Goal: Check status: Check status

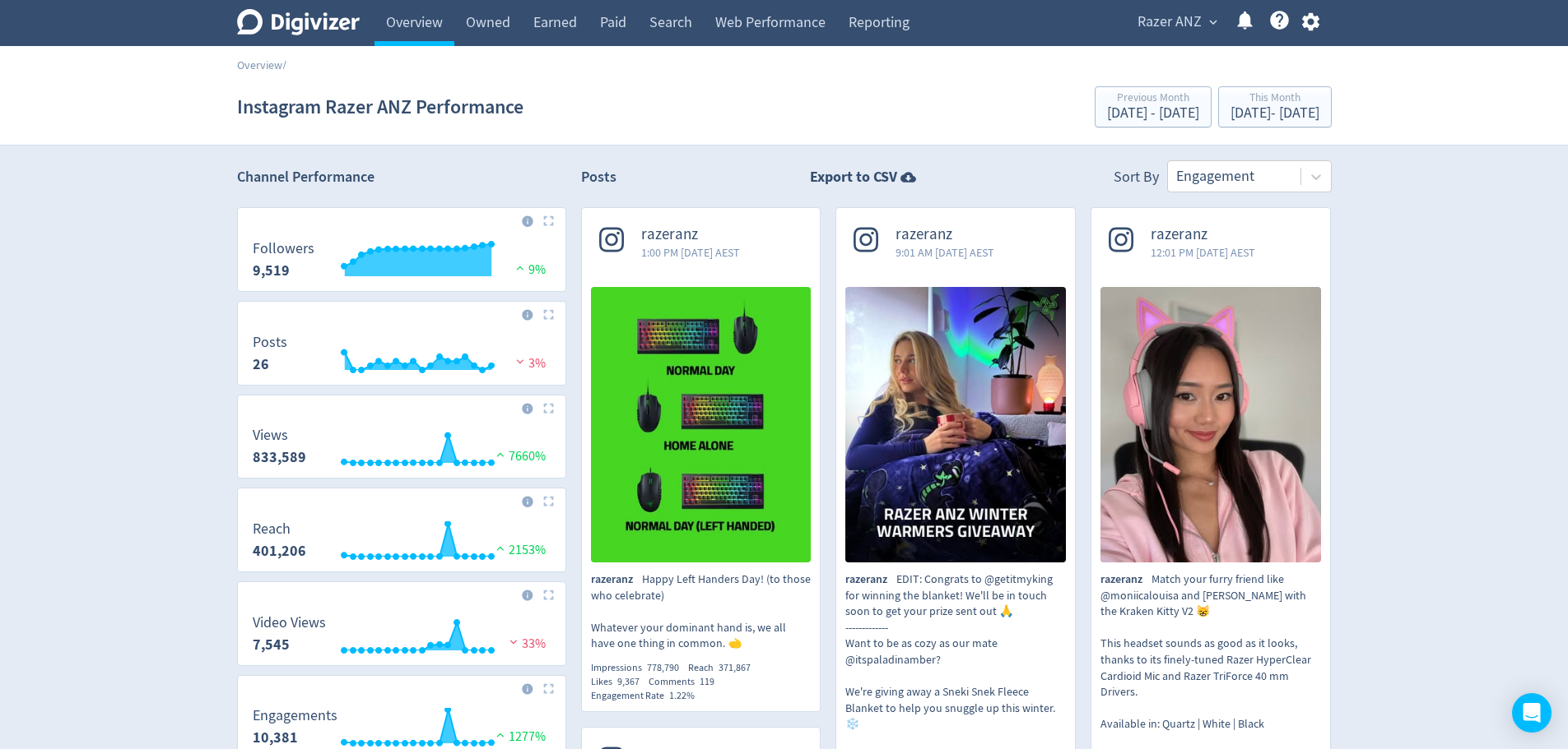
scroll to position [54, 0]
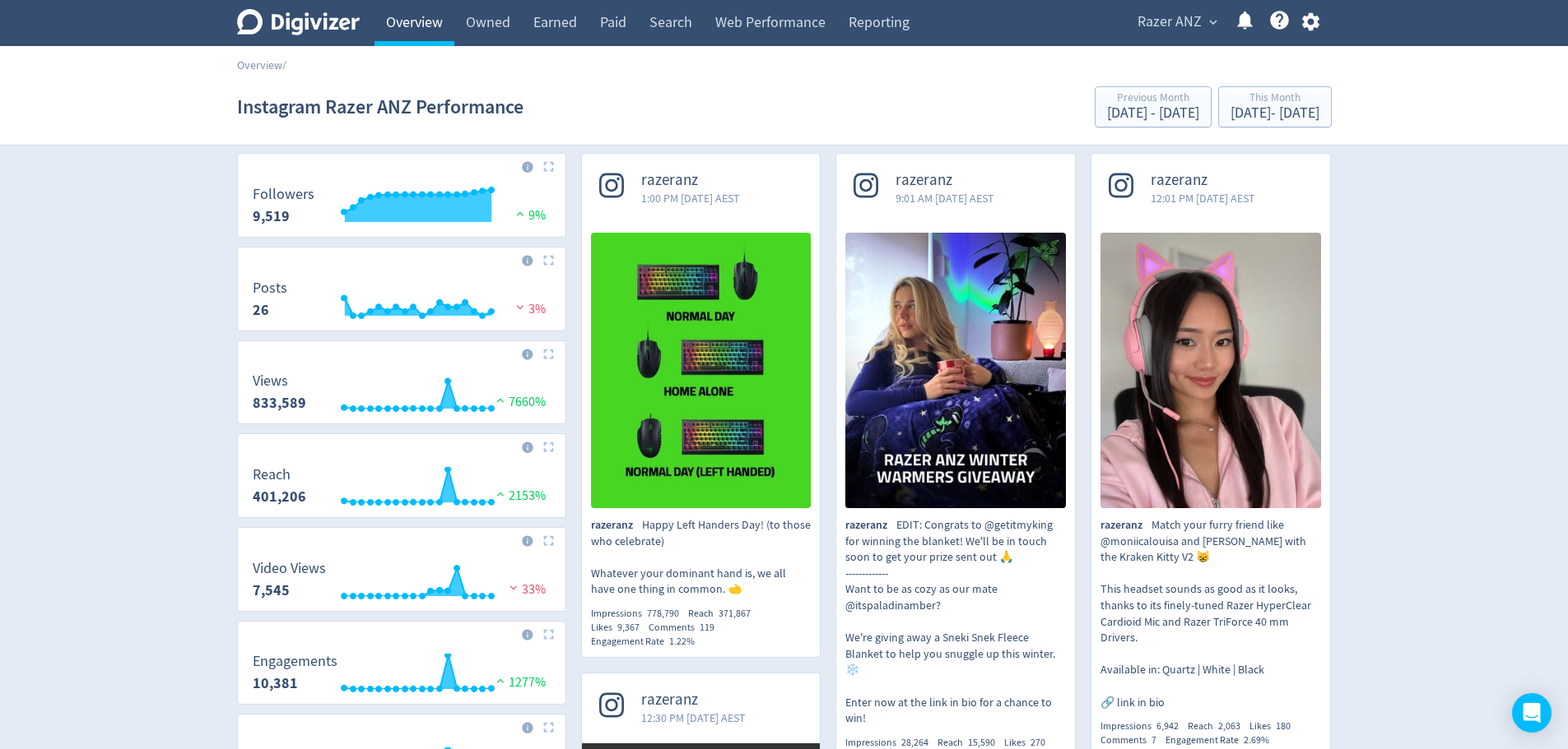
click at [437, 31] on link "Overview" at bounding box center [414, 22] width 80 height 46
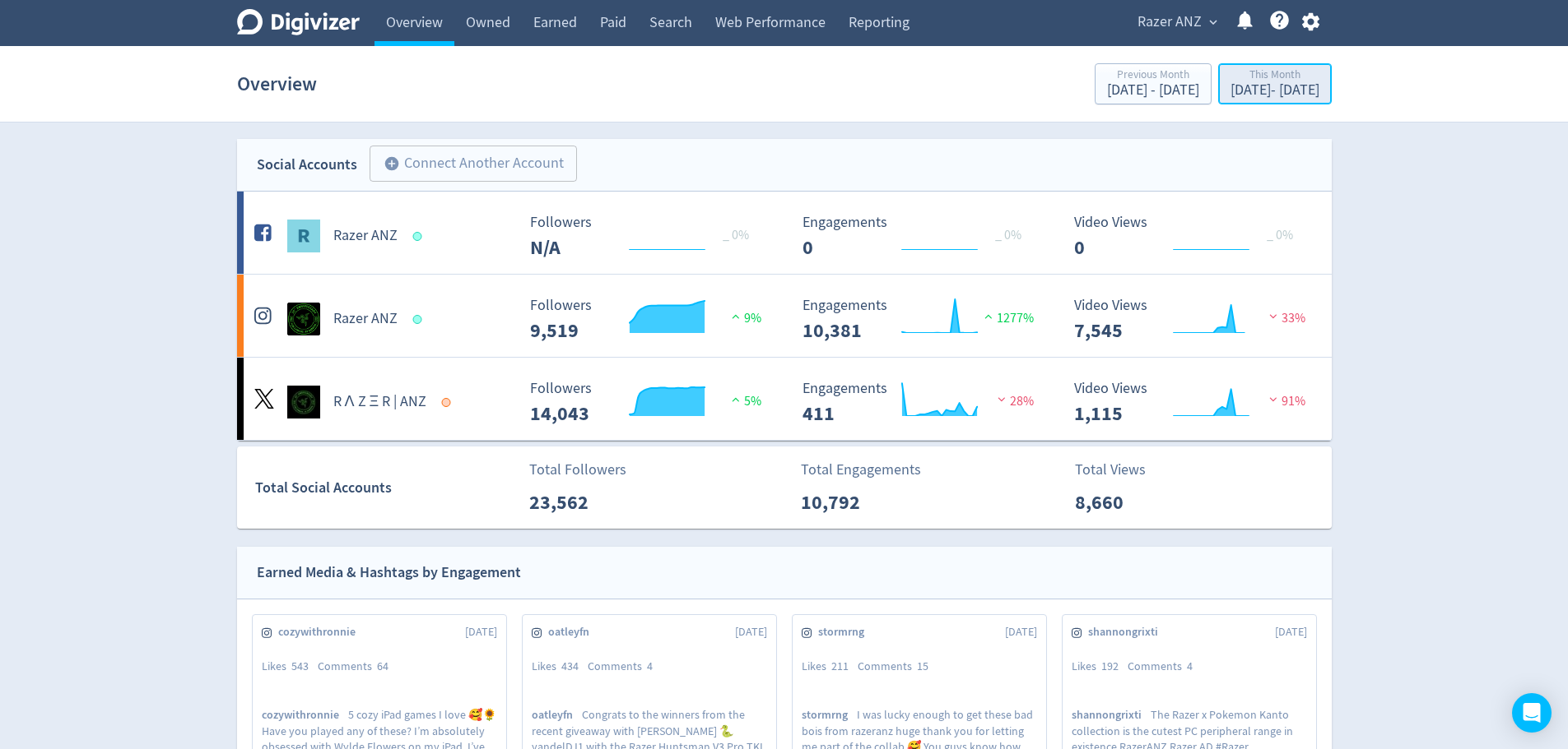
click at [1230, 89] on div "[DATE] - [DATE]" at bounding box center [1274, 90] width 89 height 15
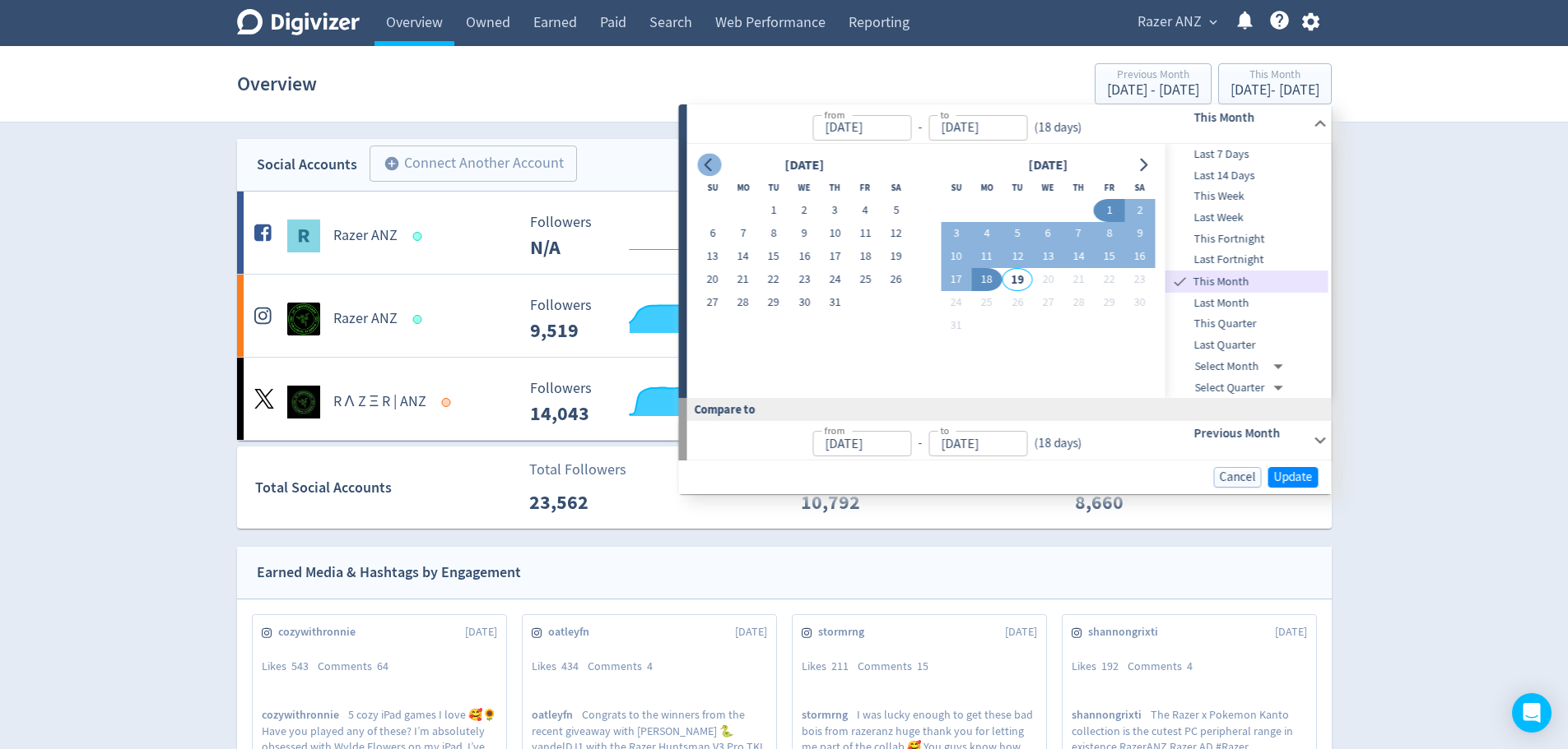
click at [706, 164] on icon "Go to previous month" at bounding box center [708, 165] width 7 height 13
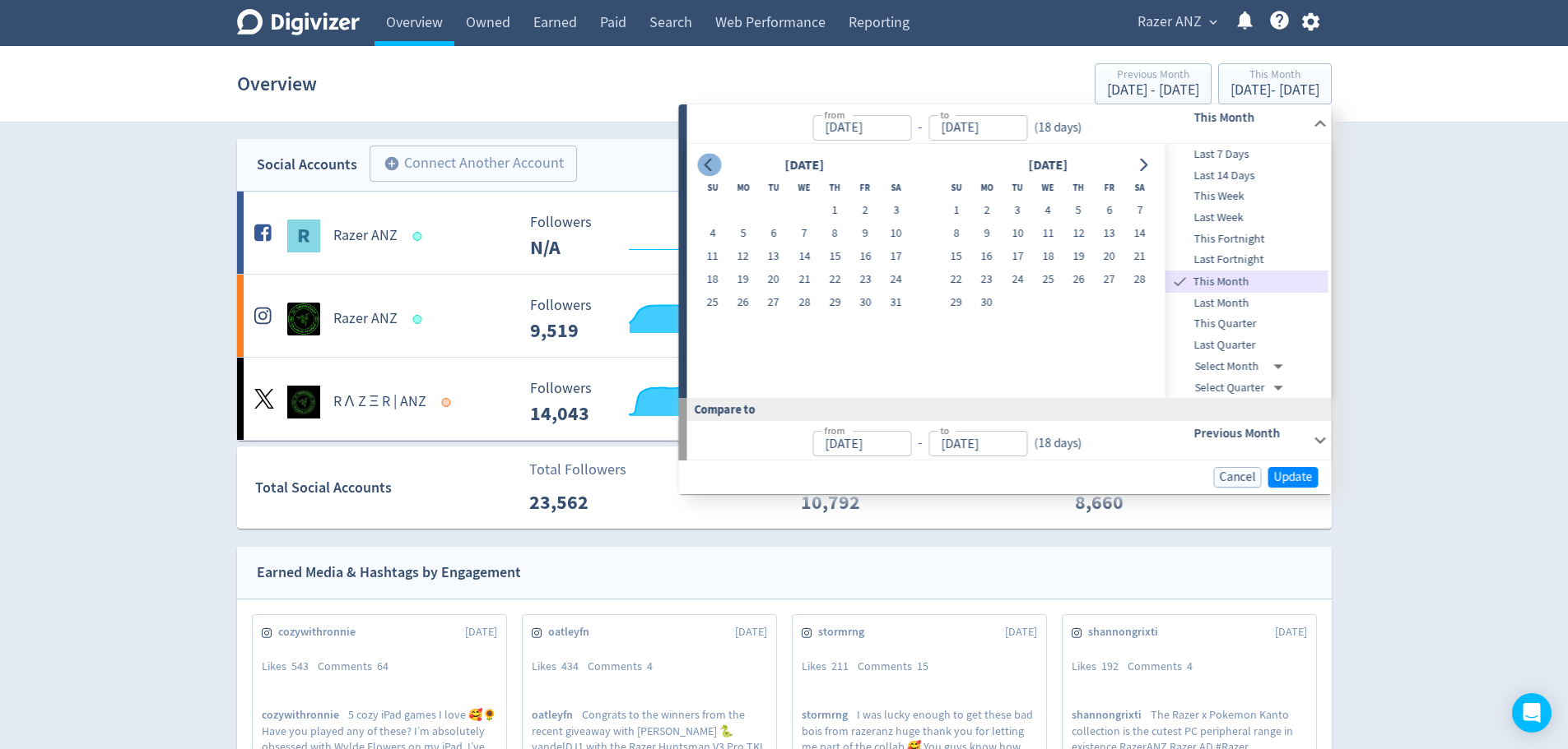
click at [706, 164] on icon "Go to previous month" at bounding box center [708, 165] width 7 height 13
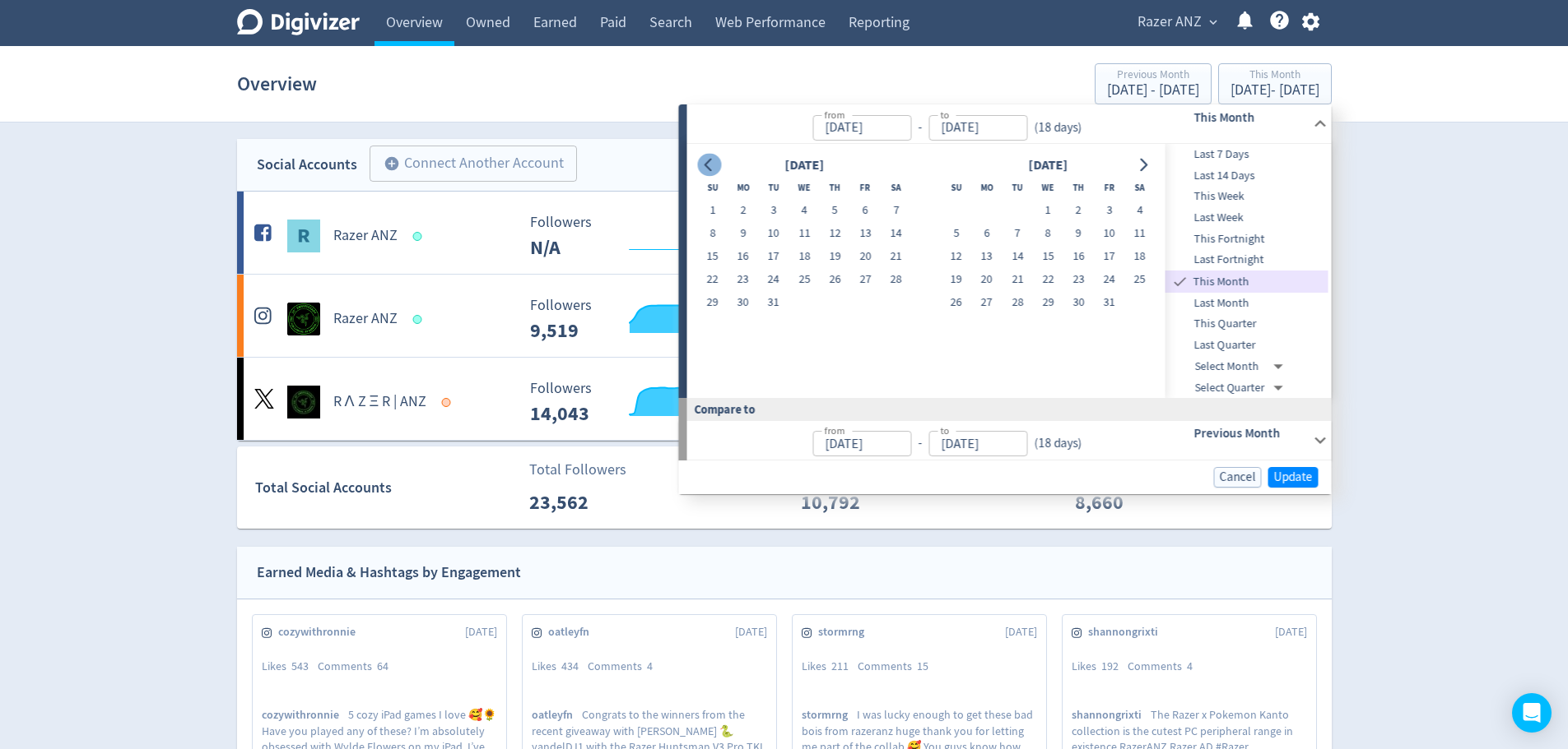
click at [706, 164] on icon "Go to previous month" at bounding box center [708, 165] width 7 height 13
click at [722, 207] on button "1" at bounding box center [712, 210] width 31 height 23
type input "[DATE]"
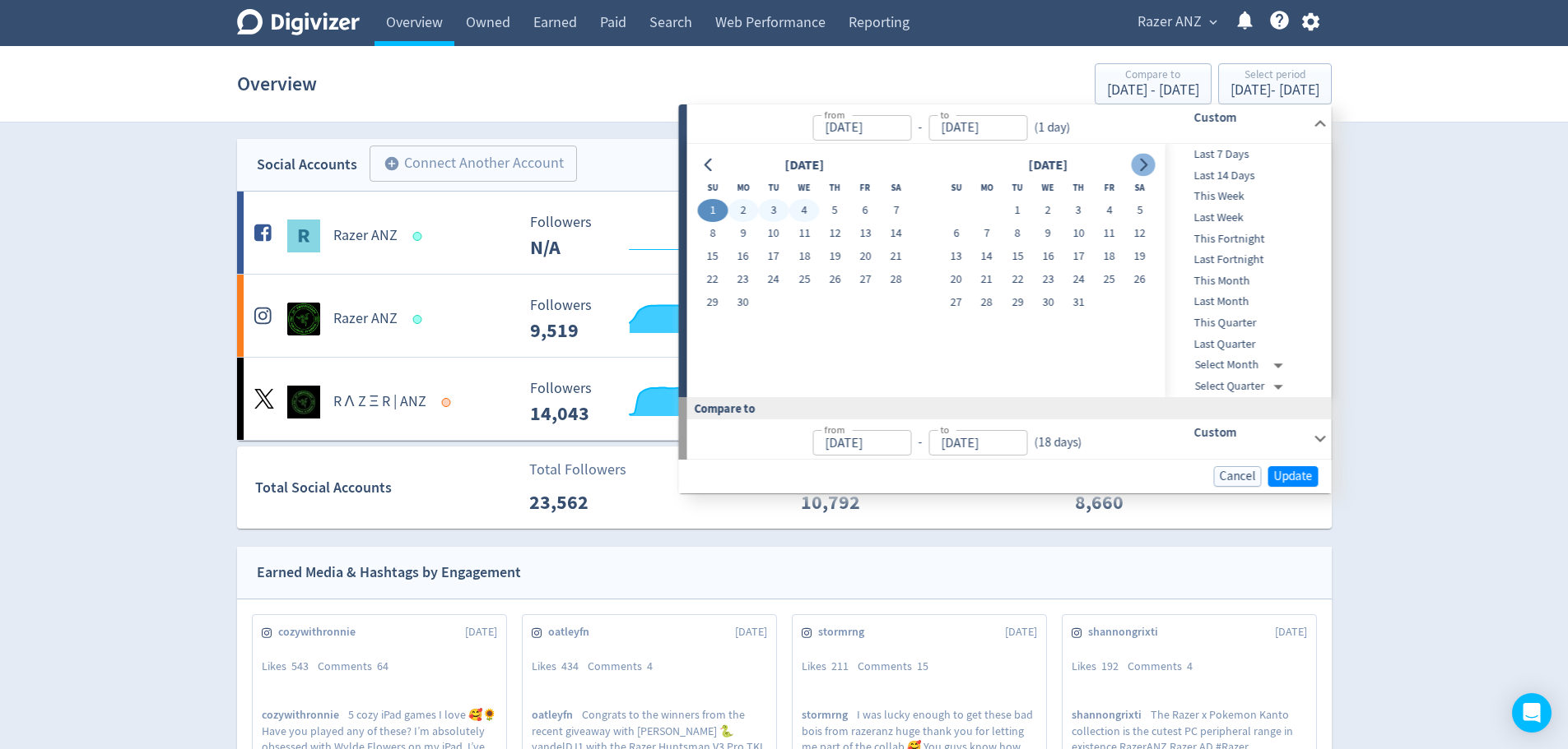
click at [1141, 165] on icon "Go to next month" at bounding box center [1143, 165] width 13 height 13
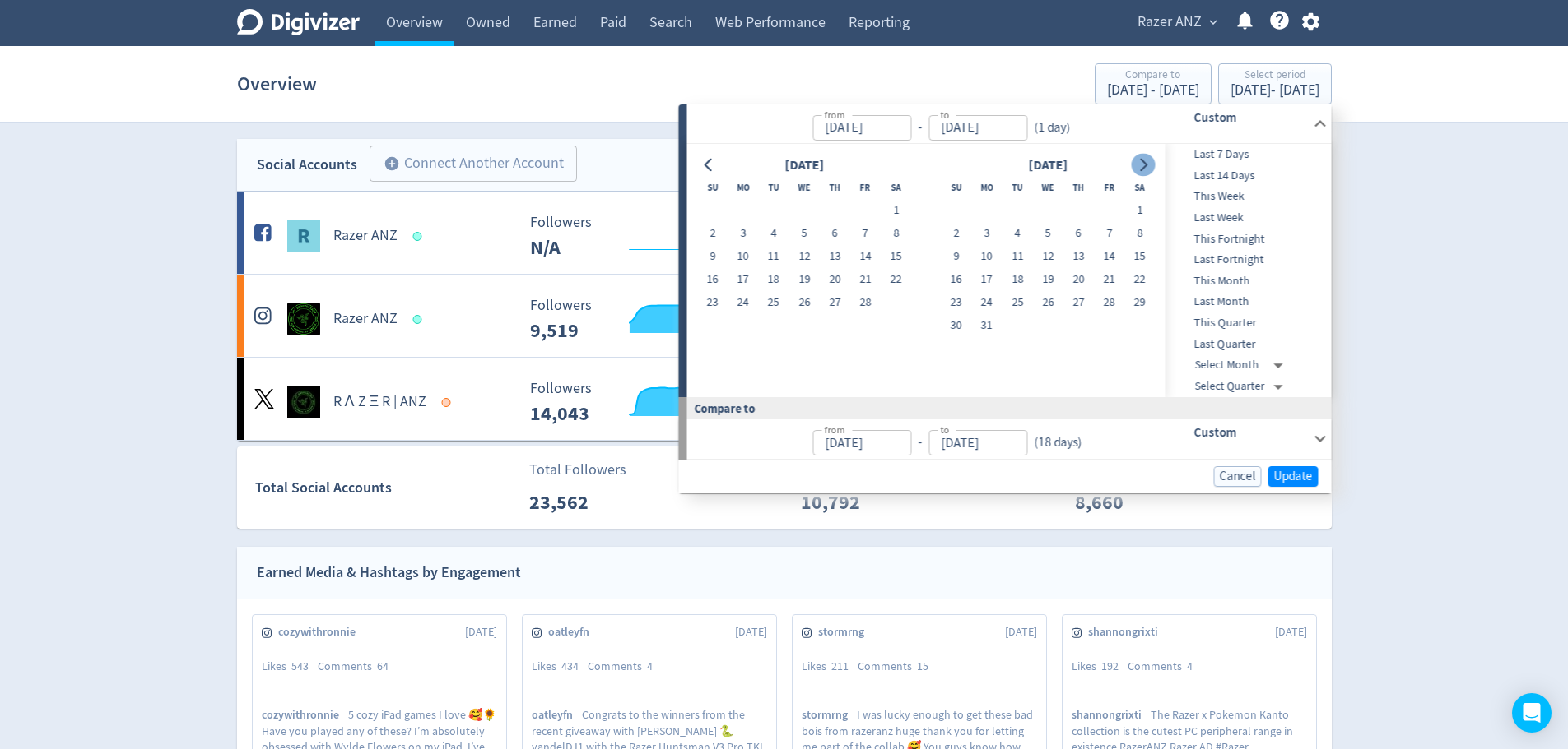
click at [1141, 165] on icon "Go to next month" at bounding box center [1143, 165] width 13 height 13
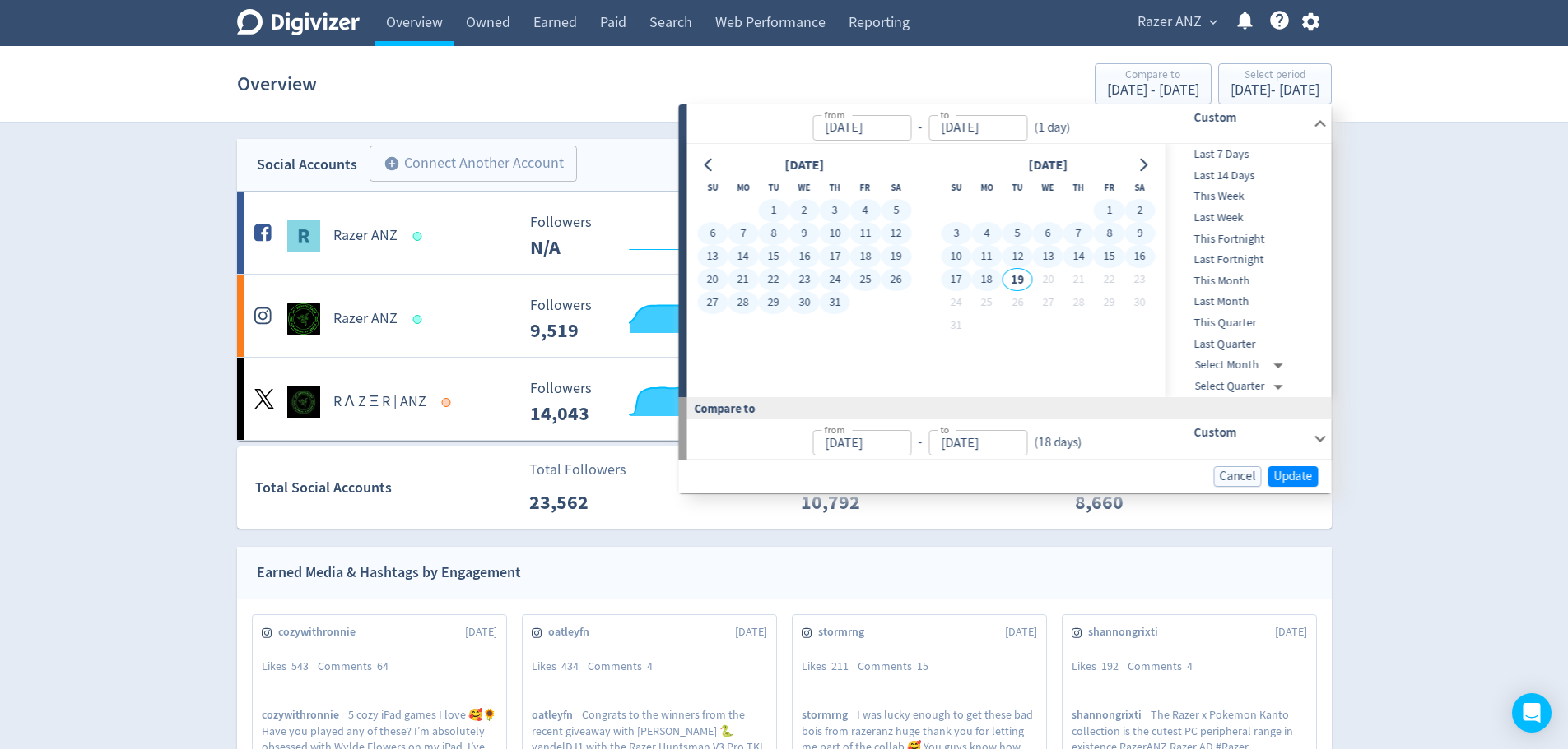
click at [992, 277] on button "18" at bounding box center [986, 279] width 31 height 23
type input "[DATE]"
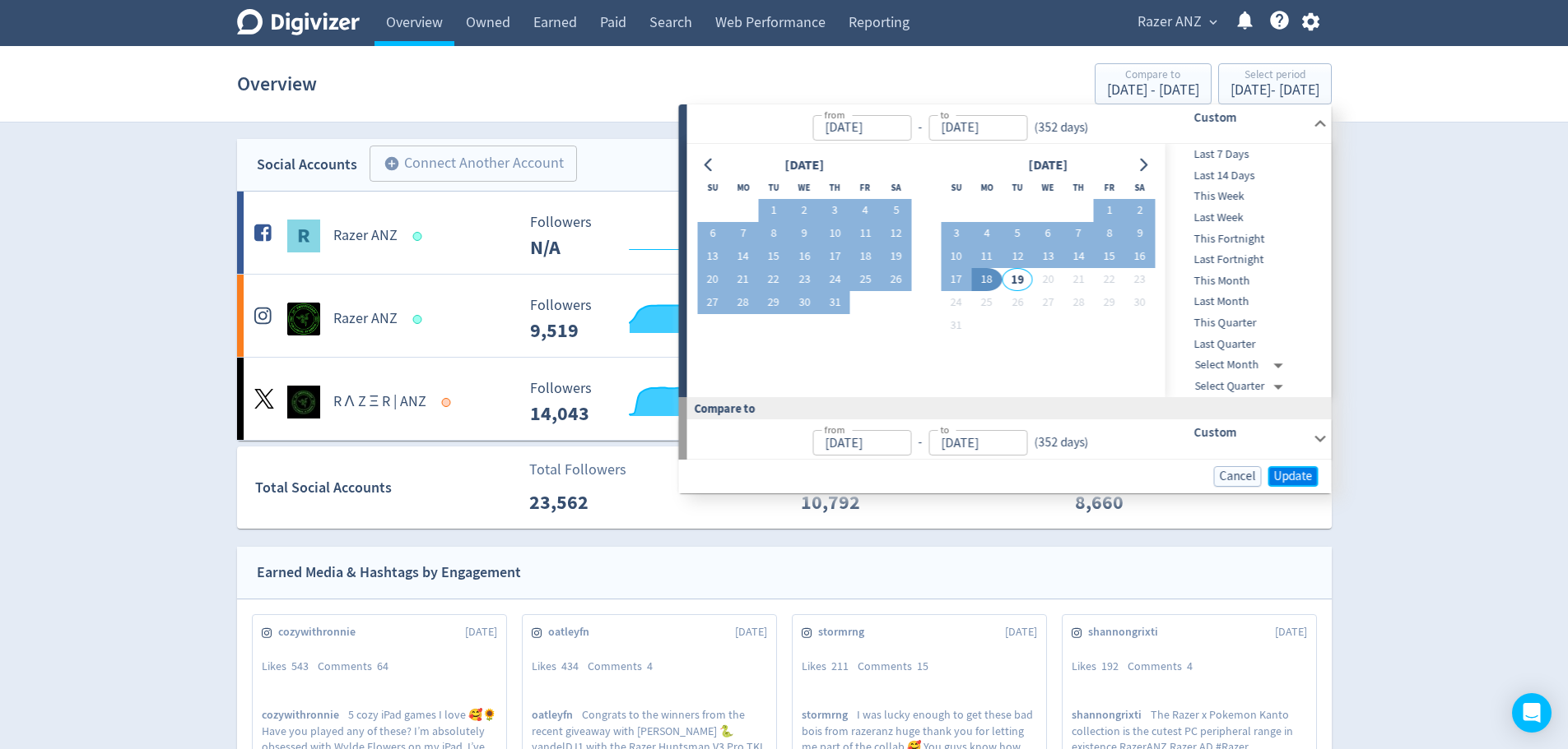
click at [1305, 474] on span "Update" at bounding box center [1293, 476] width 38 height 12
